Goal: Task Accomplishment & Management: Complete application form

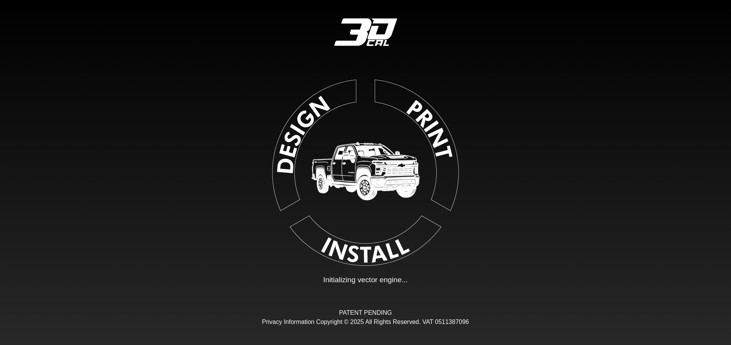
type input "**"
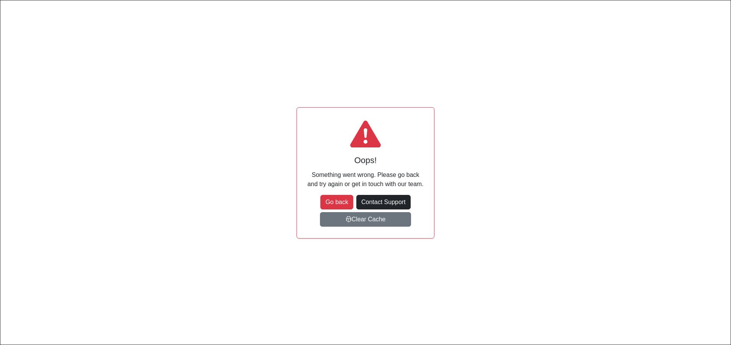
scroll to position [82, 121]
click at [348, 216] on icon "button" at bounding box center [349, 219] width 6 height 7
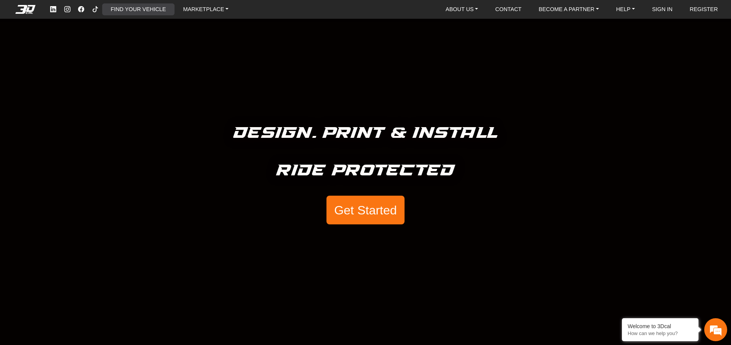
click at [141, 8] on link "FIND YOUR VEHICLE" at bounding box center [138, 9] width 61 height 12
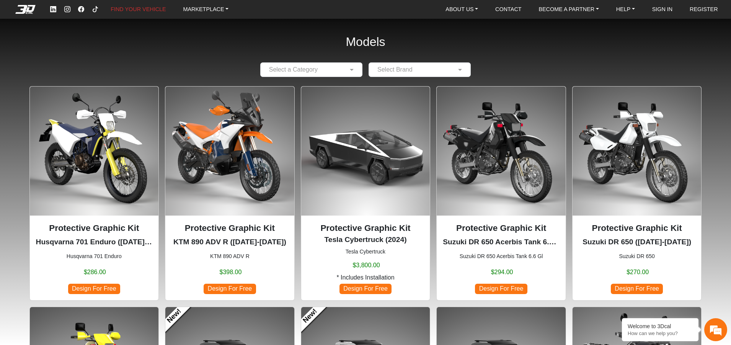
click at [255, 142] on img at bounding box center [229, 151] width 129 height 129
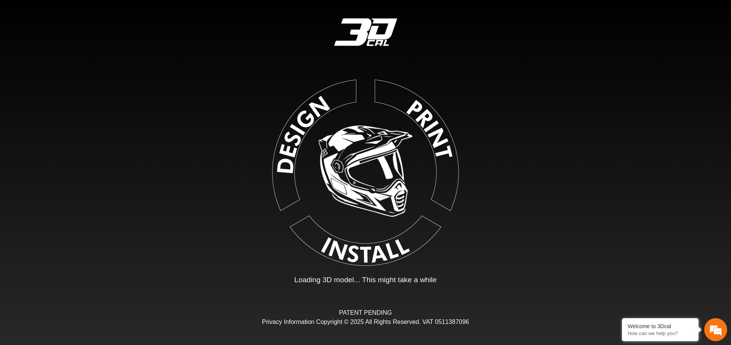
type input "*"
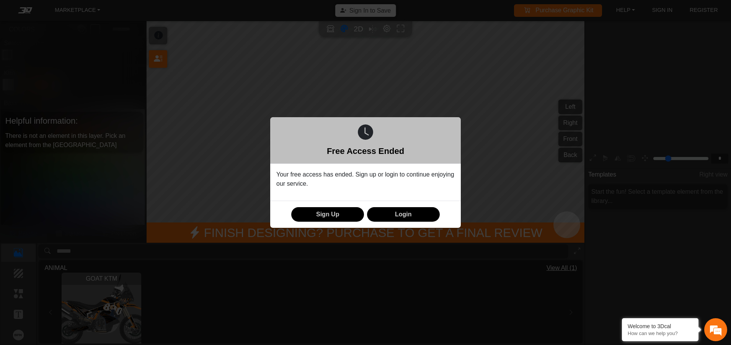
scroll to position [127, 119]
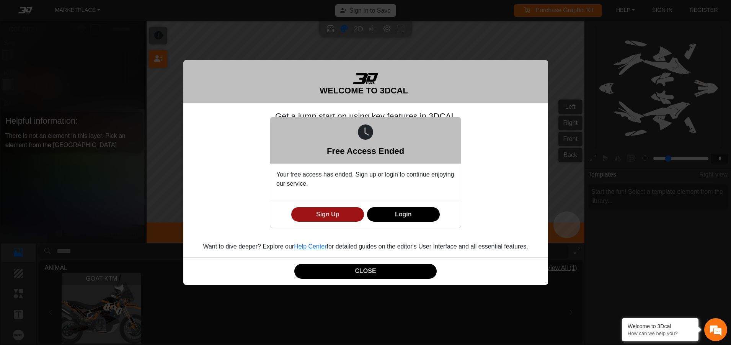
click at [336, 214] on button "Sign Up" at bounding box center [327, 214] width 73 height 15
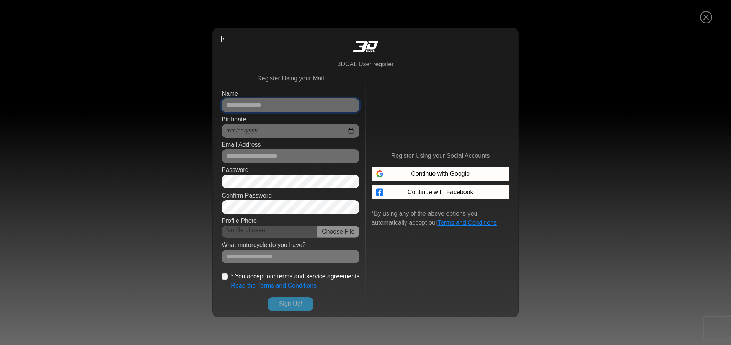
click at [263, 106] on input "Name" at bounding box center [291, 105] width 138 height 14
type input "**********"
click at [270, 258] on input "Which motorcycle do you ride?" at bounding box center [291, 257] width 138 height 14
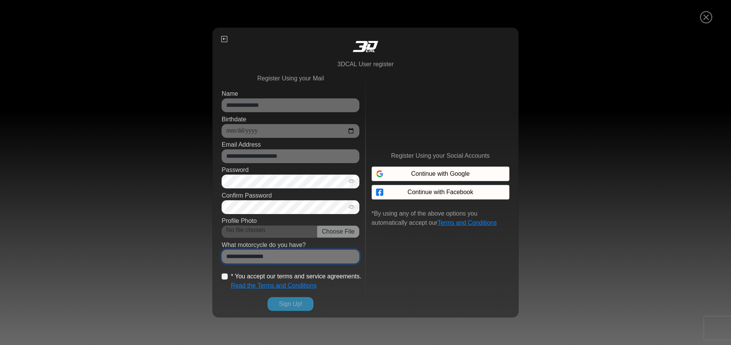
type input "**********"
click at [294, 304] on button "Sign Up!" at bounding box center [291, 304] width 46 height 14
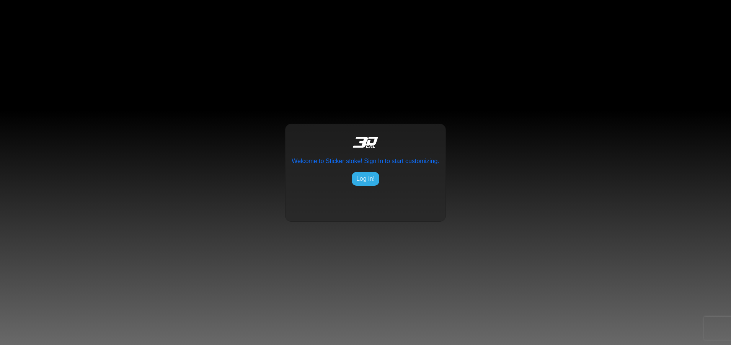
click at [364, 178] on button "Log in!" at bounding box center [366, 179] width 28 height 14
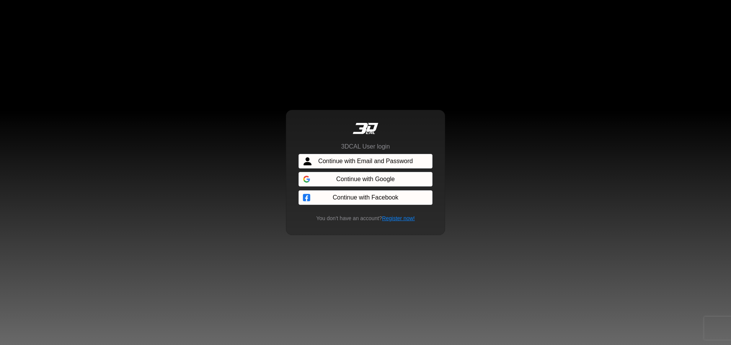
click at [363, 157] on span "Continue with Email and Password" at bounding box center [365, 161] width 95 height 9
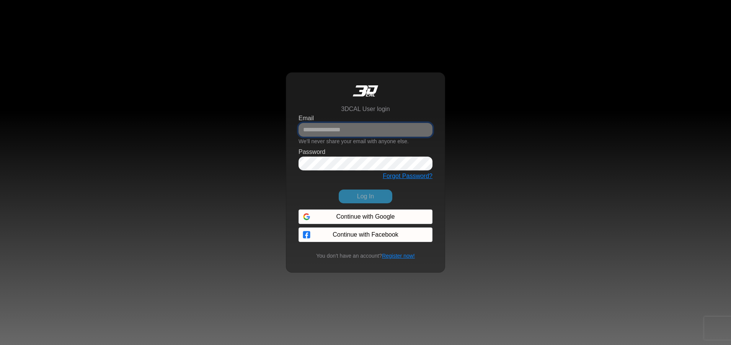
click at [353, 128] on input "Email" at bounding box center [366, 130] width 134 height 14
type input "**********"
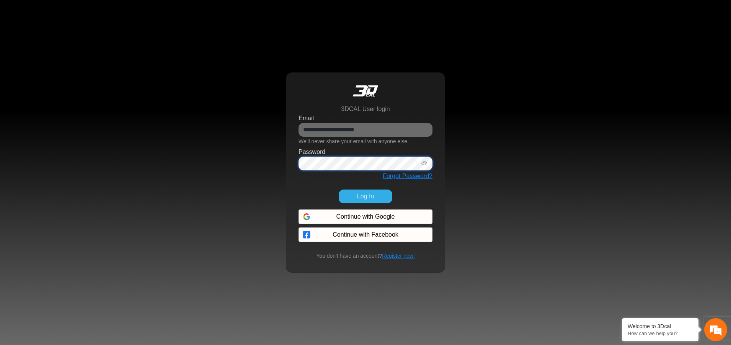
click at [339, 190] on button "Log In" at bounding box center [366, 197] width 54 height 14
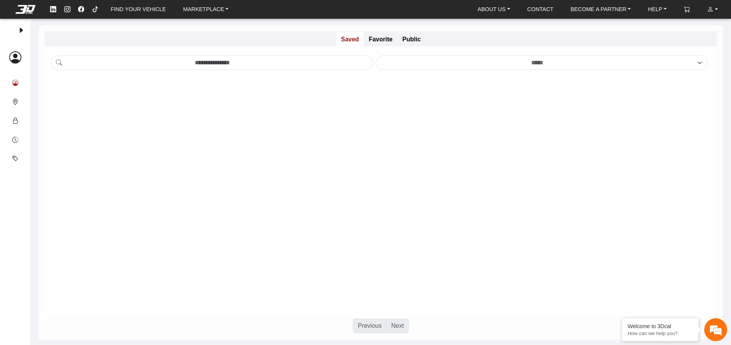
click at [18, 82] on button "Your designs" at bounding box center [15, 83] width 18 height 19
click at [137, 11] on link "FIND YOUR VEHICLE" at bounding box center [138, 9] width 61 height 12
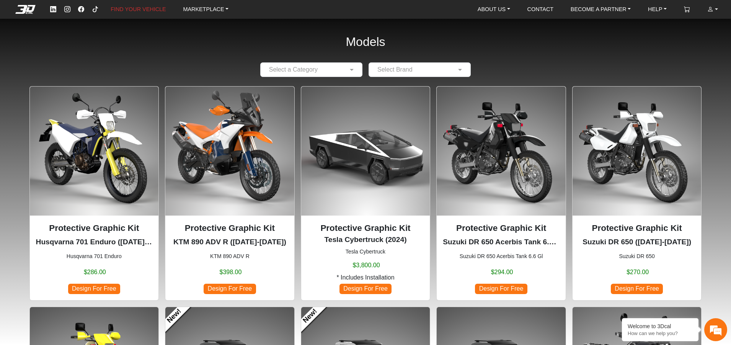
click at [208, 146] on img at bounding box center [229, 151] width 129 height 129
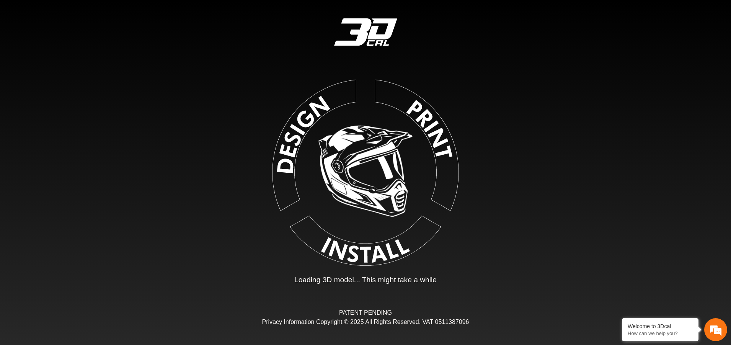
type input "*"
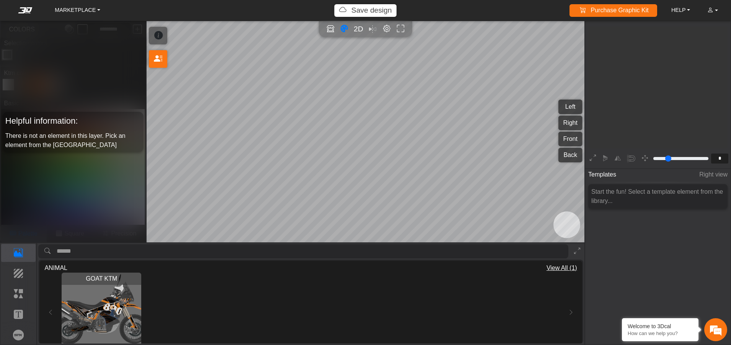
scroll to position [127, 119]
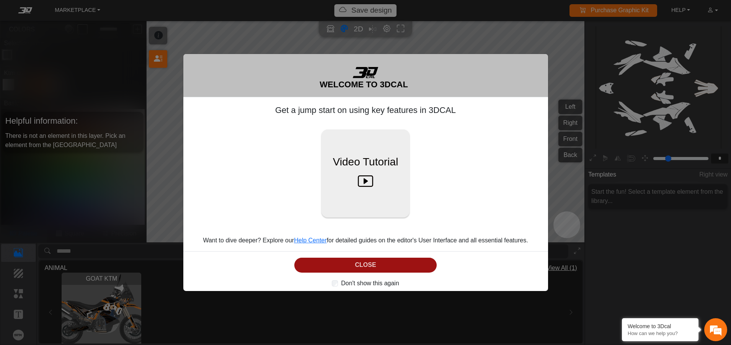
click at [374, 262] on button "CLOSE" at bounding box center [366, 265] width 142 height 15
